Goal: Use online tool/utility: Utilize a website feature to perform a specific function

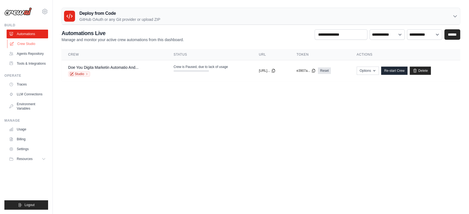
click at [37, 45] on link "Crew Studio" at bounding box center [27, 44] width 41 height 9
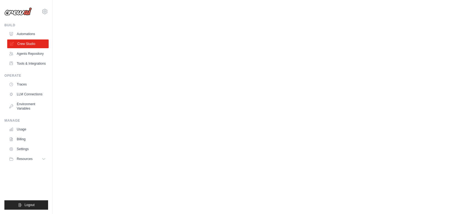
click at [35, 46] on link "Crew Studio" at bounding box center [27, 44] width 41 height 9
